Goal: Information Seeking & Learning: Learn about a topic

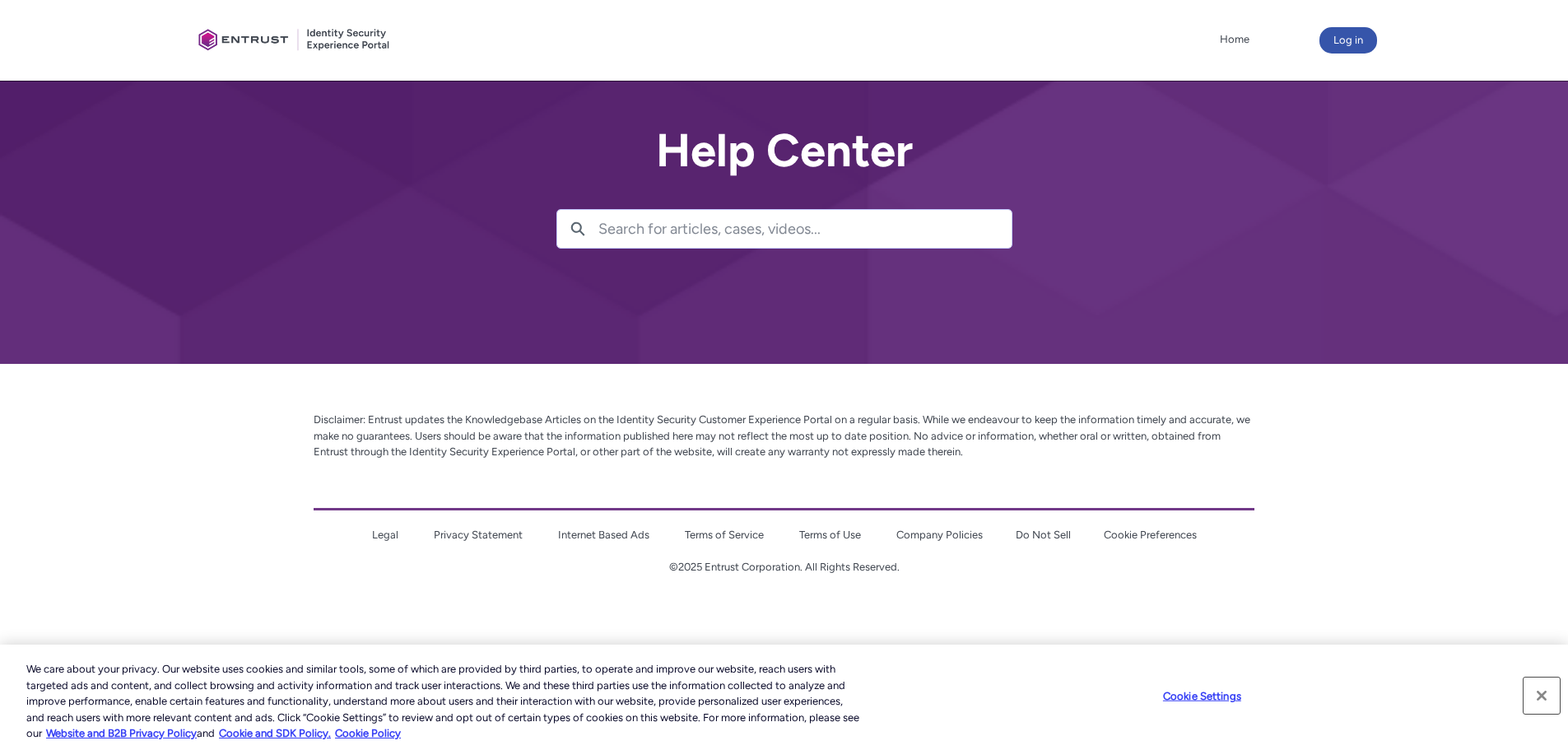
click at [1548, 693] on button "Close" at bounding box center [1542, 695] width 37 height 37
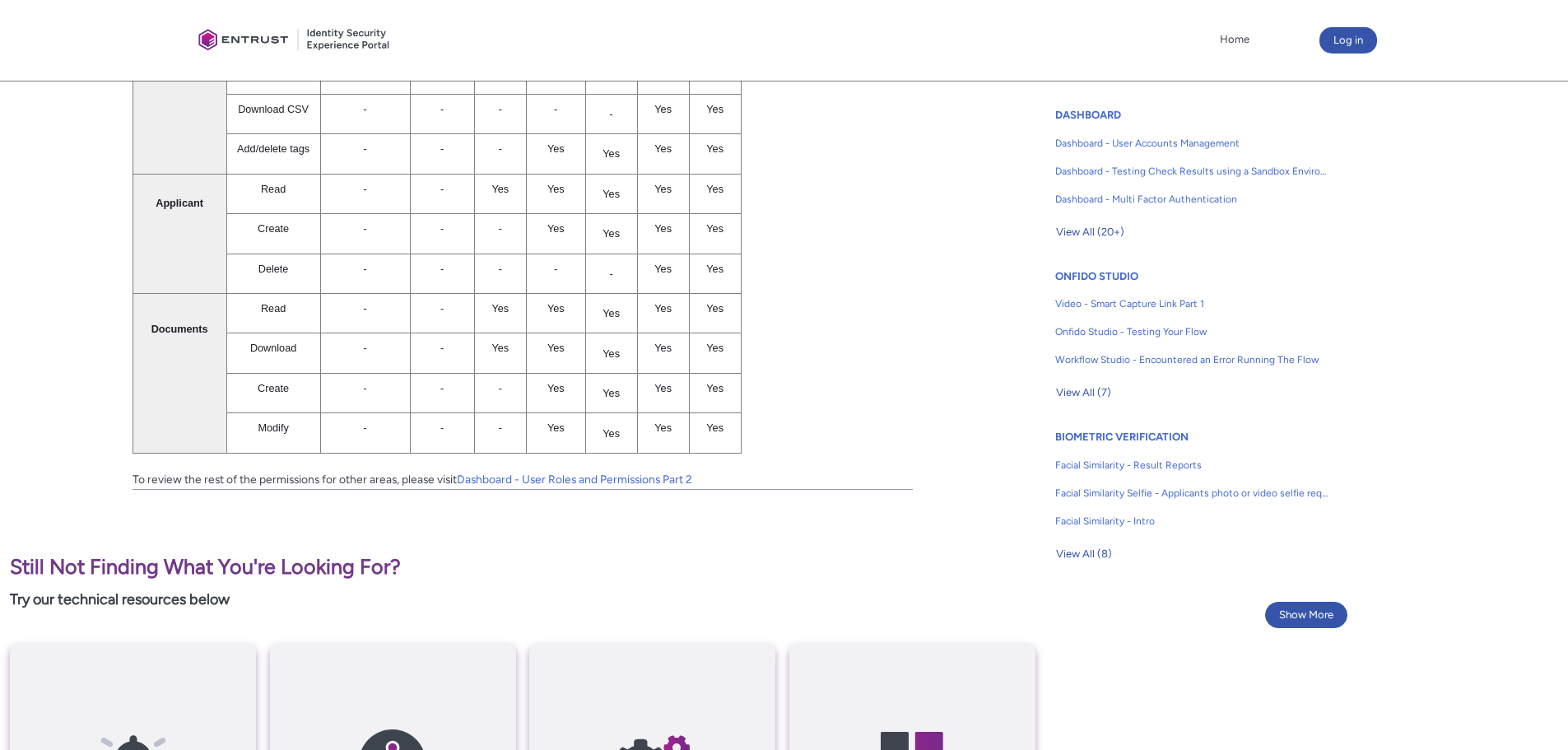
scroll to position [905, 0]
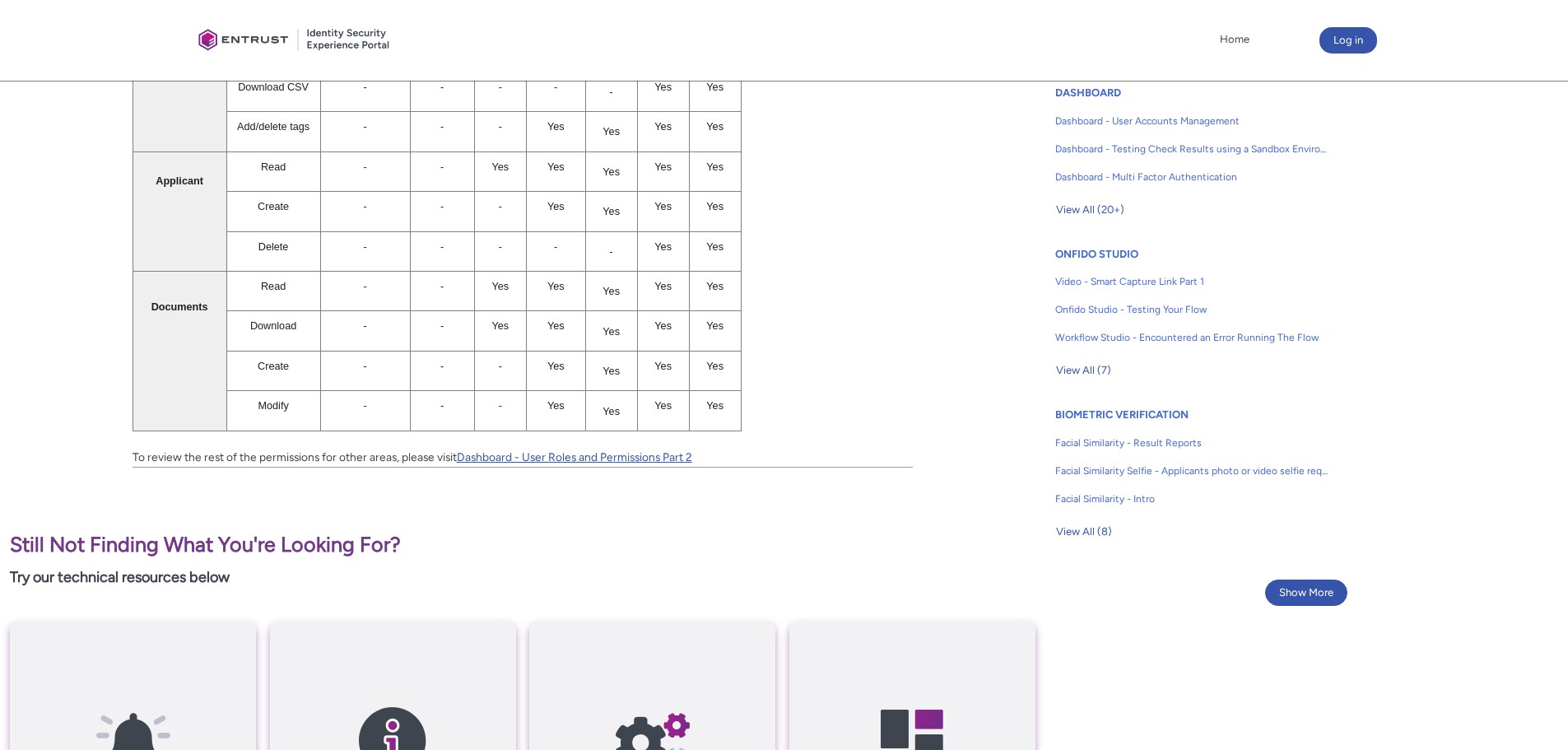
click at [638, 457] on link "Dashboard - User Roles and Permissions Part 2" at bounding box center [574, 457] width 235 height 13
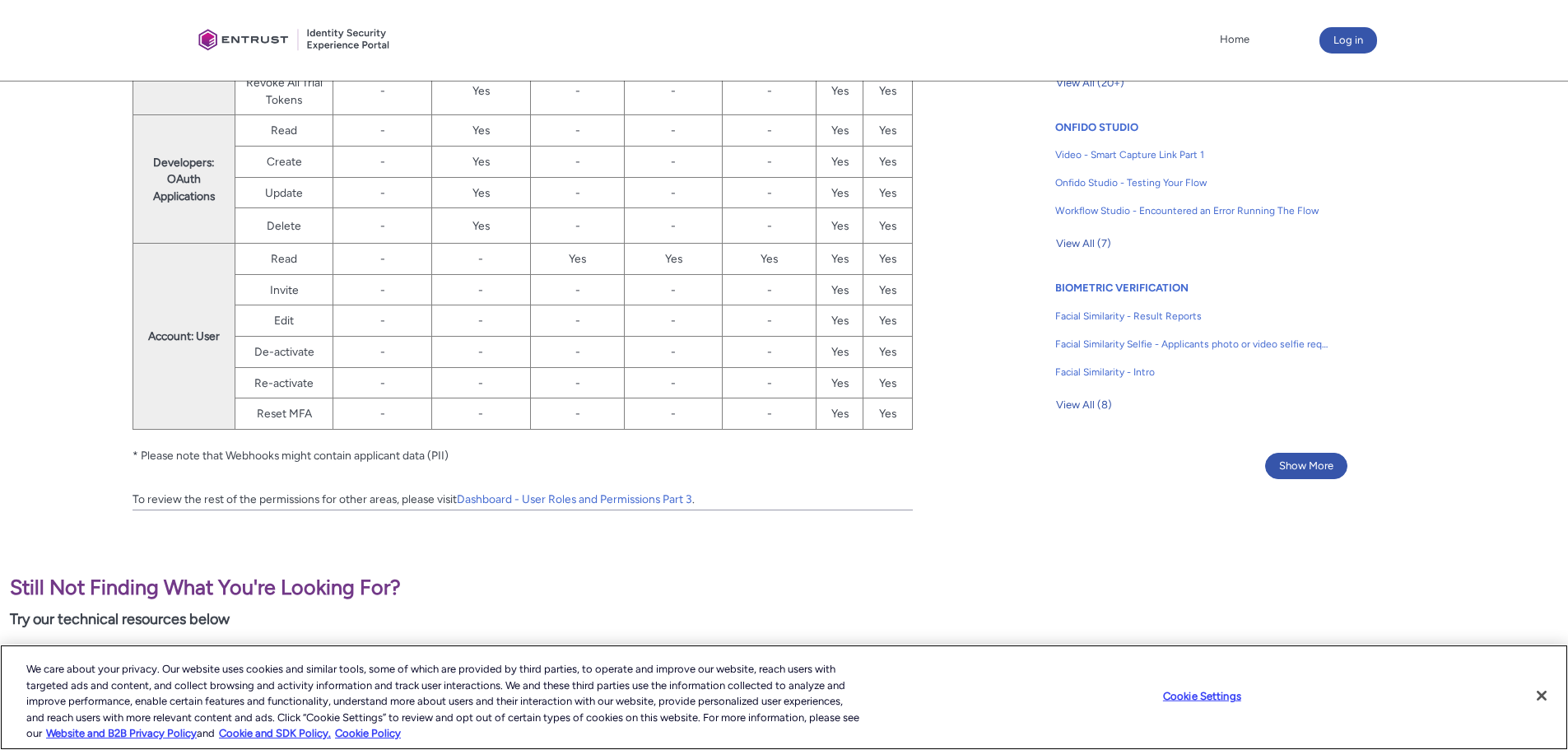
scroll to position [1070, 0]
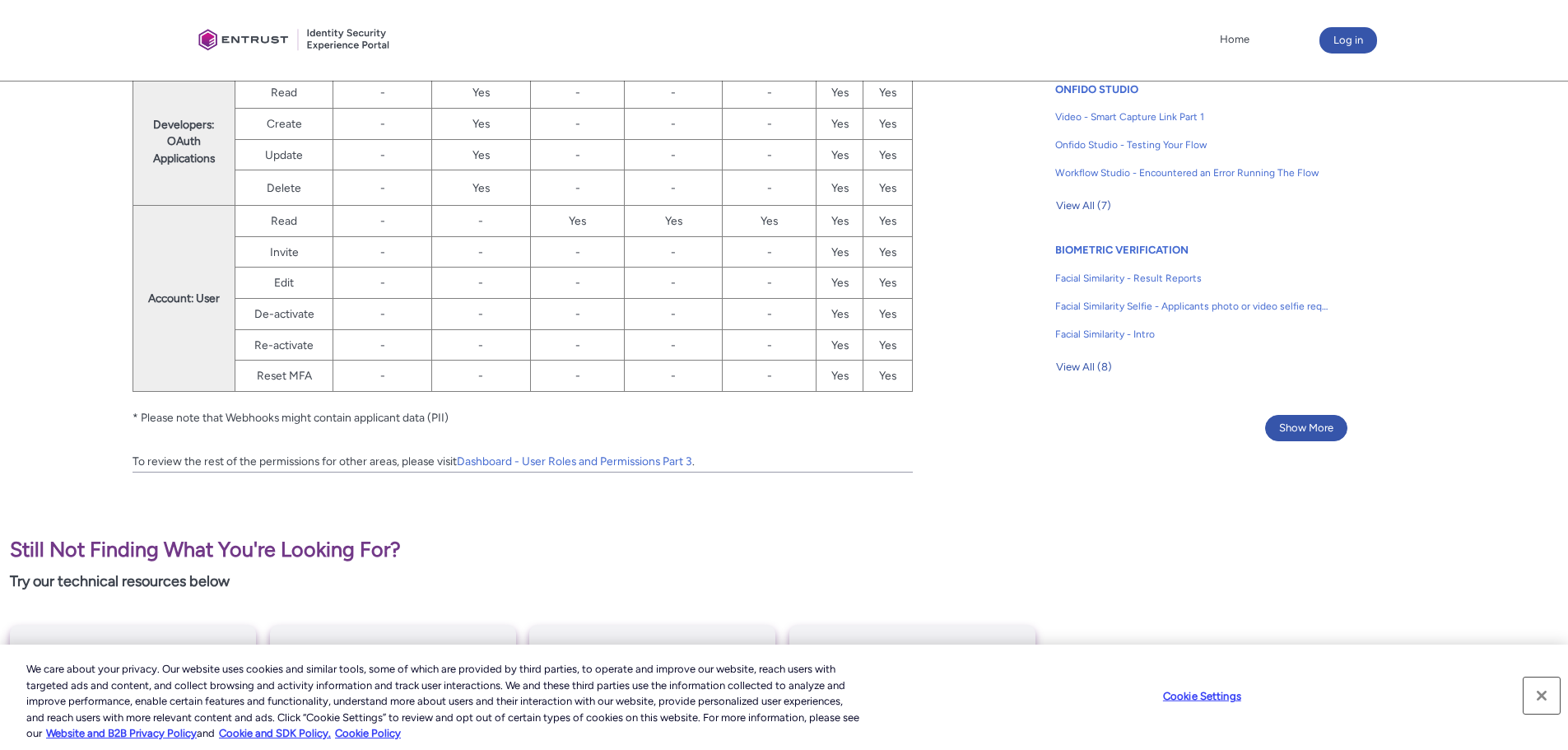
click at [1552, 701] on button "Close" at bounding box center [1542, 695] width 37 height 37
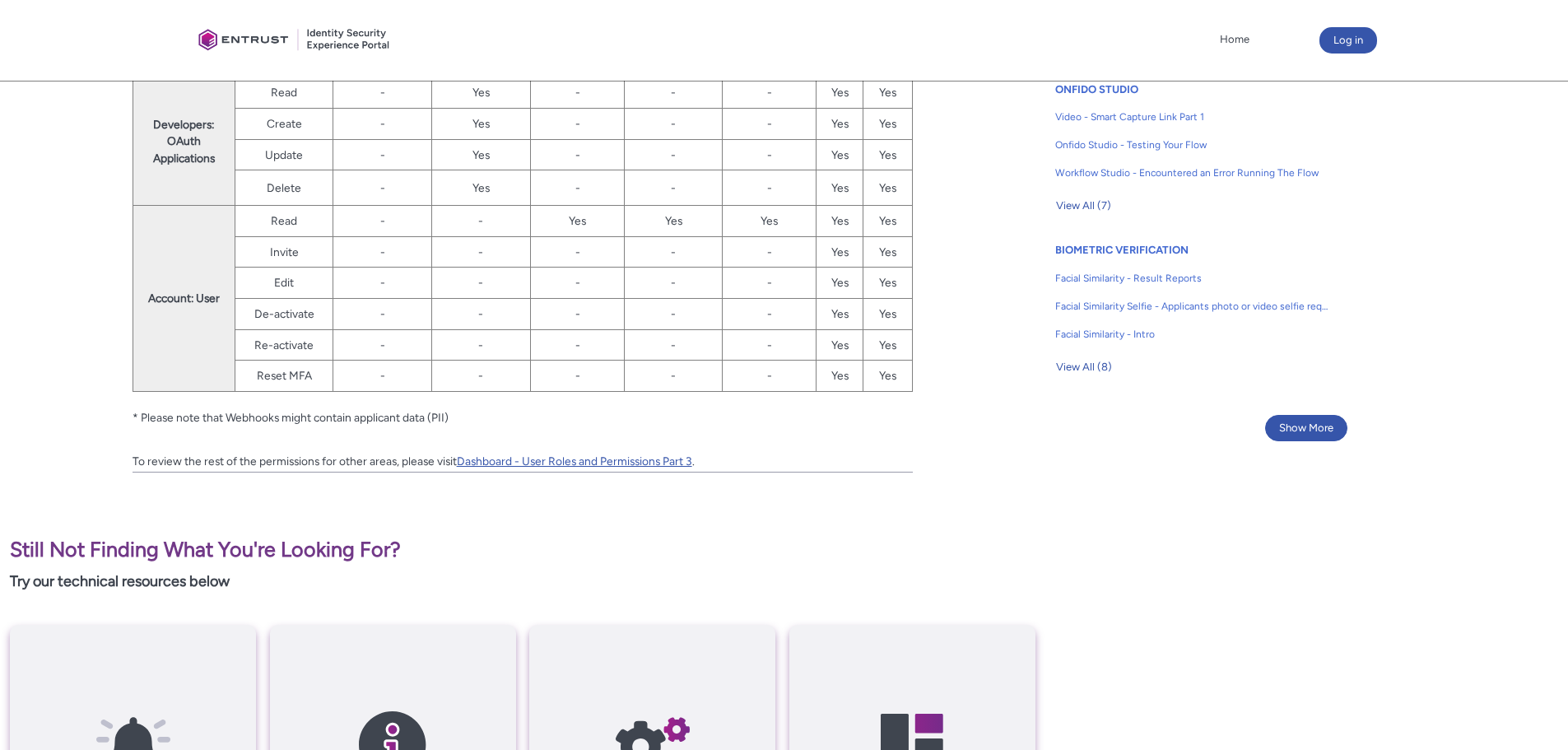
click at [629, 454] on link "Dashboard - User Roles and Permissions Part 3" at bounding box center [574, 461] width 235 height 13
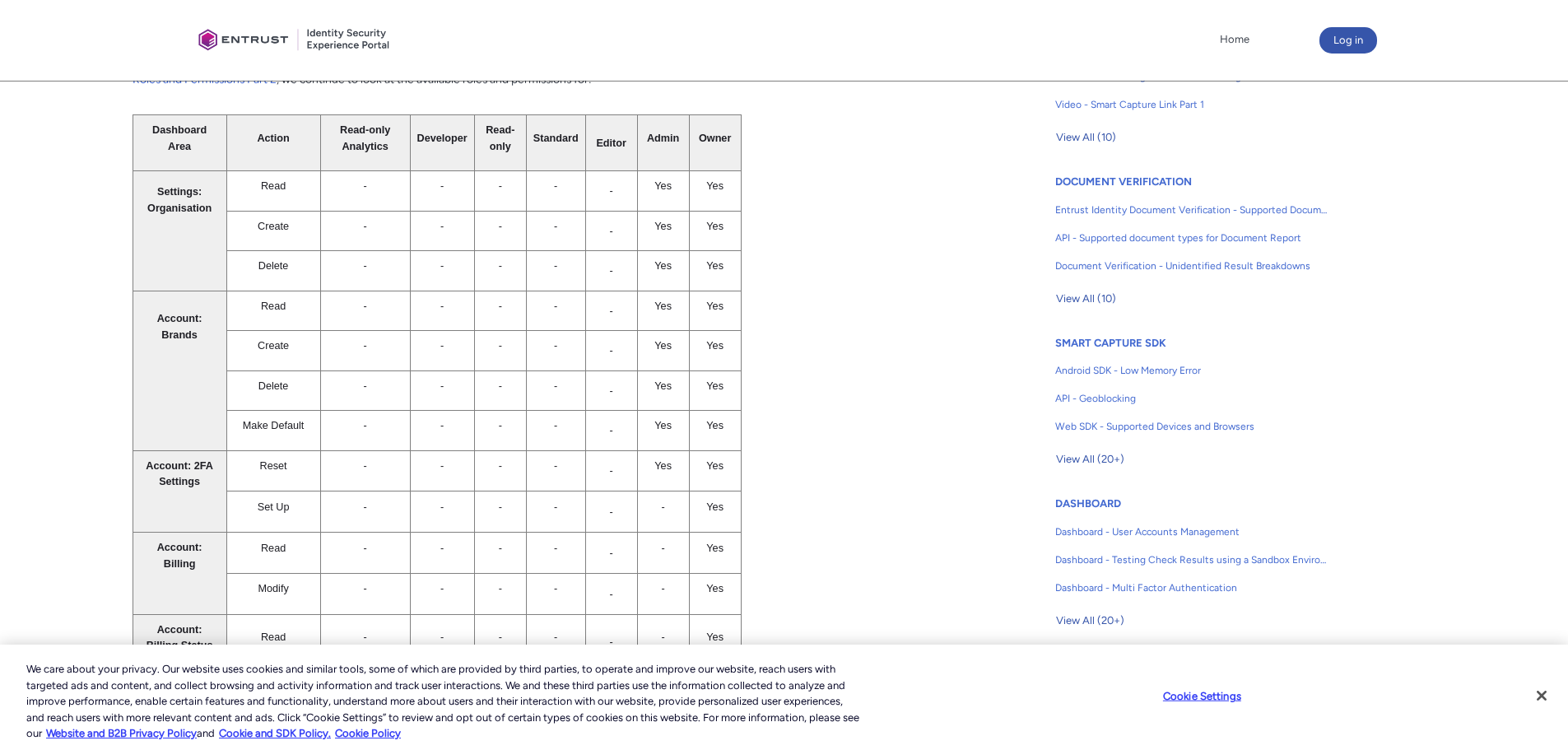
scroll to position [493, 0]
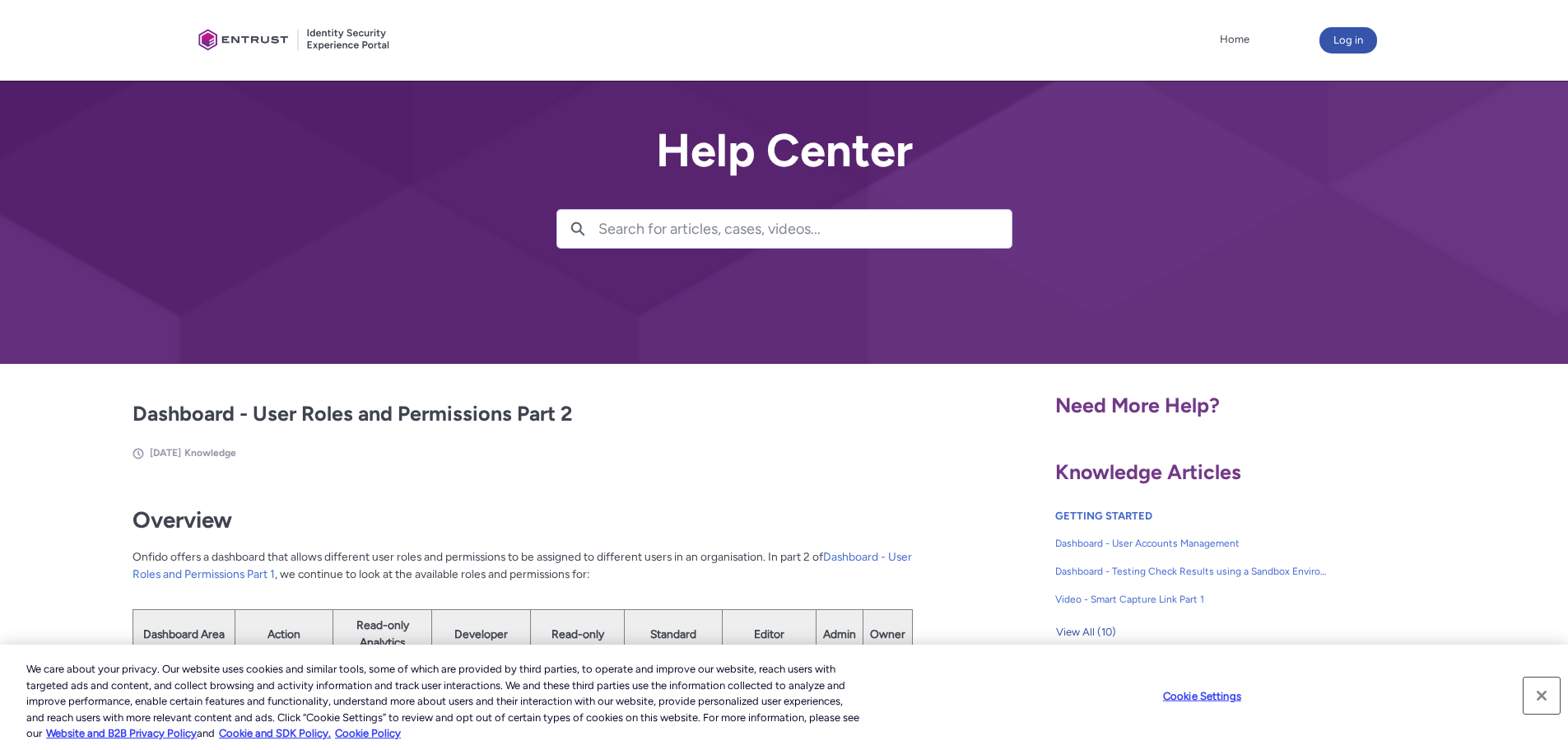
click at [1546, 691] on button "Close" at bounding box center [1542, 695] width 37 height 37
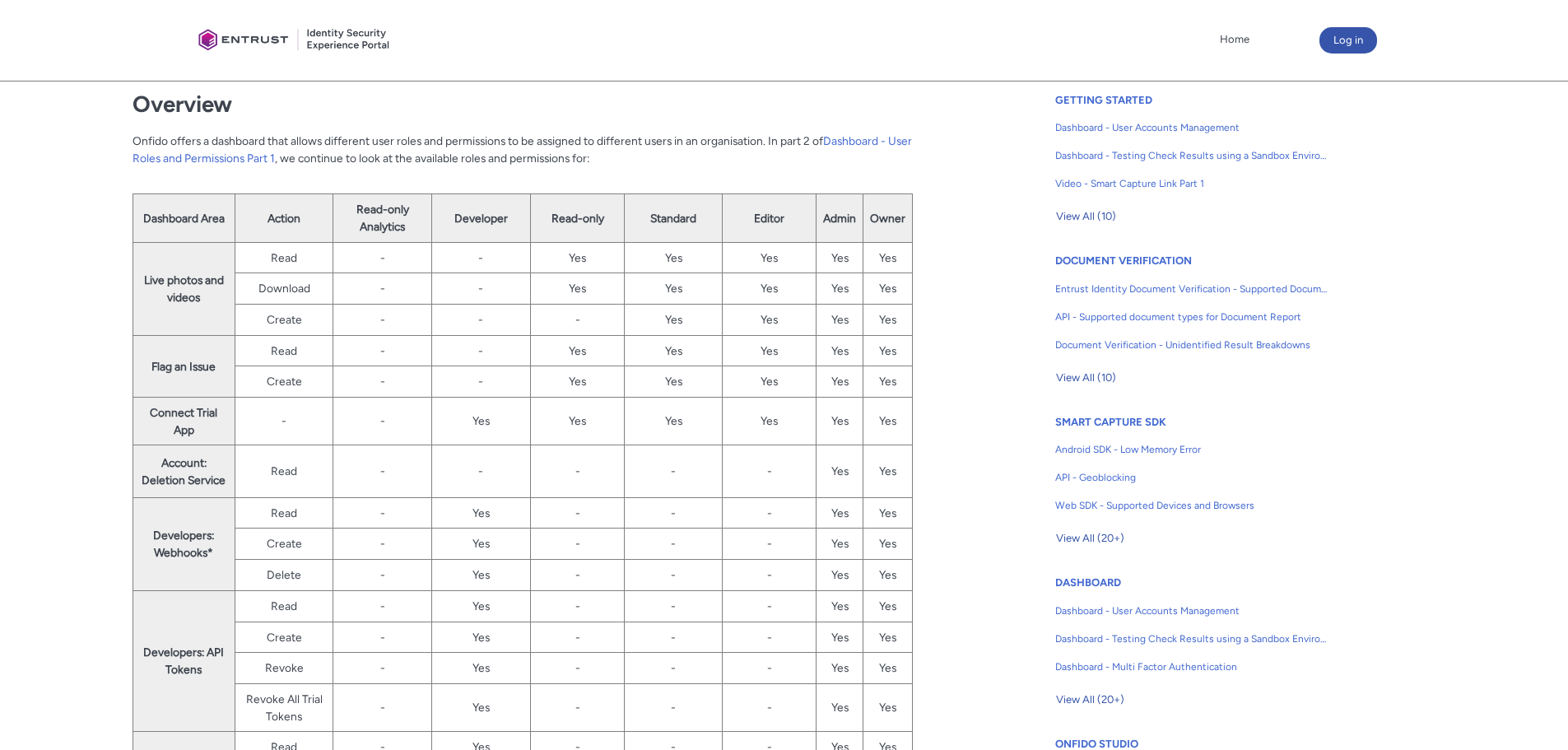
scroll to position [412, 0]
